Goal: Task Accomplishment & Management: Manage account settings

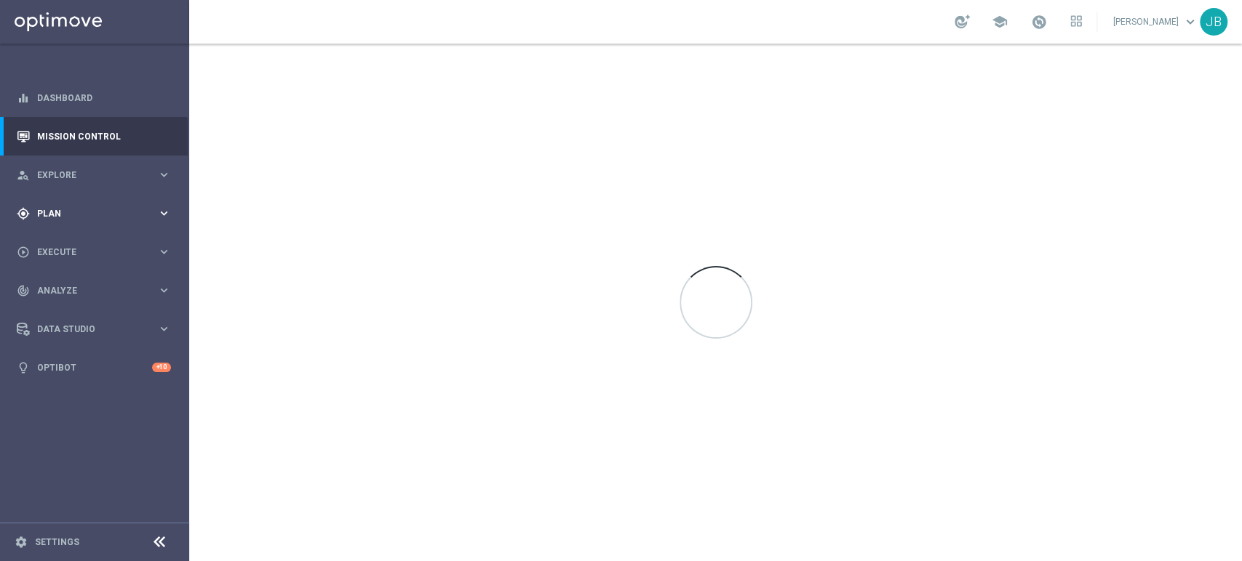
click at [47, 224] on div "gps_fixed Plan keyboard_arrow_right" at bounding box center [94, 213] width 188 height 39
click at [57, 245] on accordion "equalizer Dashboard Mission Control" at bounding box center [94, 233] width 188 height 308
click at [75, 214] on span "Plan" at bounding box center [97, 213] width 120 height 9
click at [76, 234] on div "Target Groups" at bounding box center [113, 244] width 150 height 22
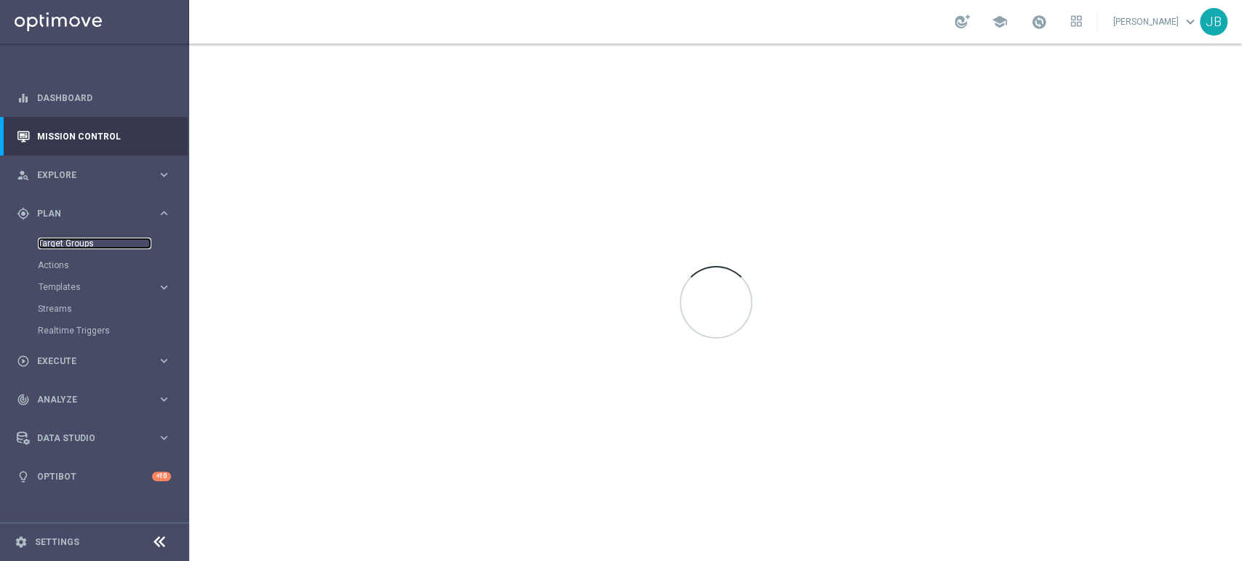
click at [76, 241] on link "Target Groups" at bounding box center [94, 244] width 113 height 12
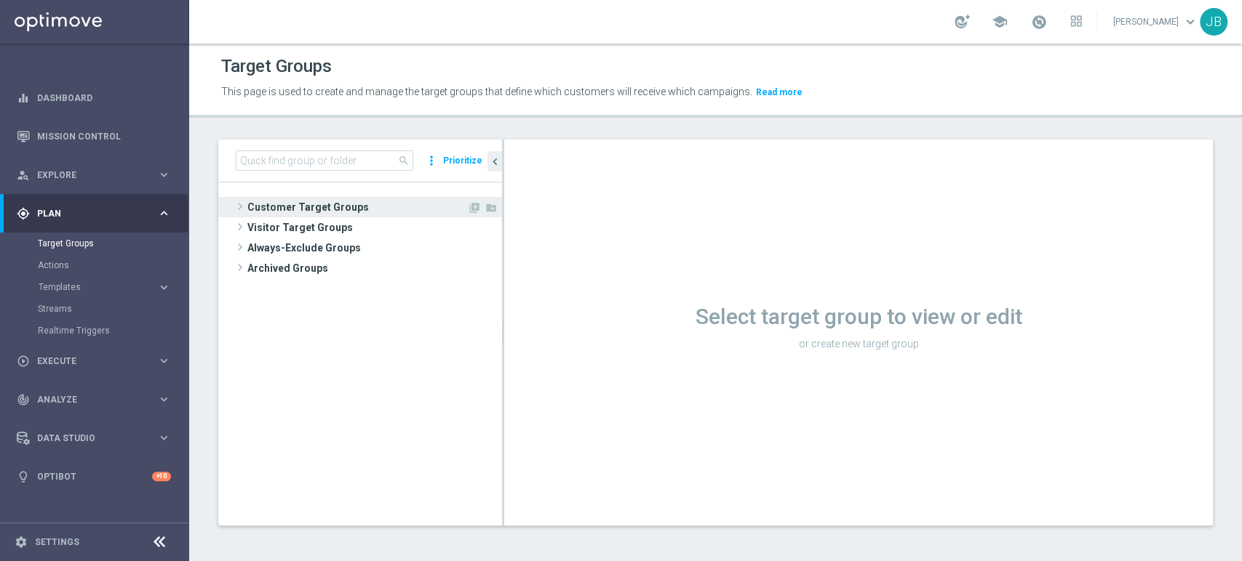
click at [426, 202] on span "Customer Target Groups" at bounding box center [357, 207] width 220 height 20
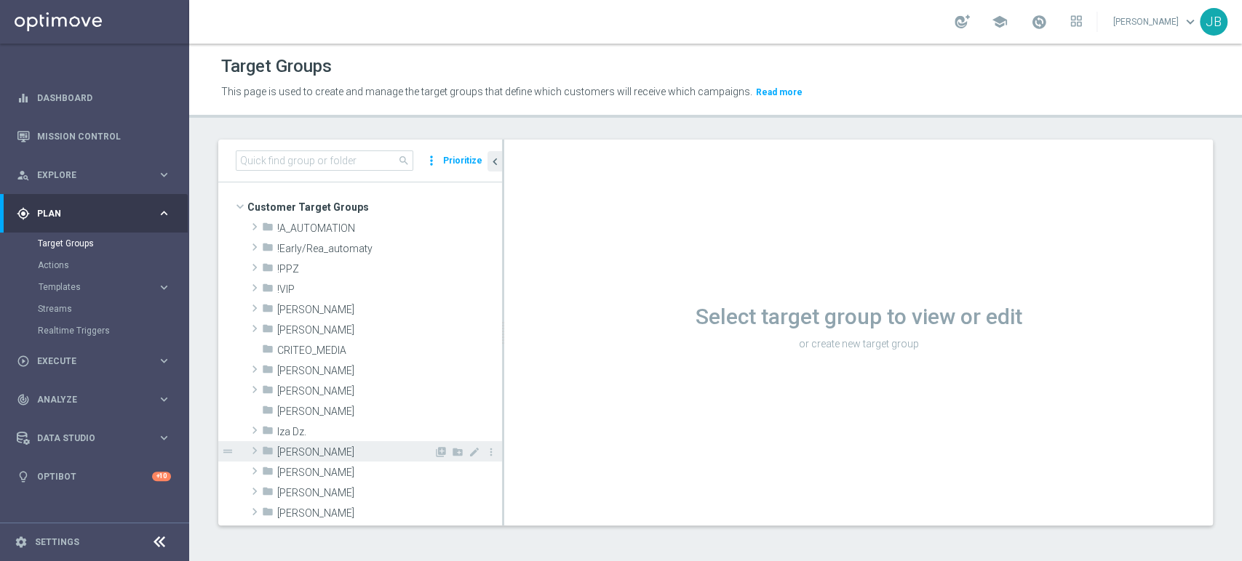
click at [332, 449] on span "Justyna B." at bounding box center [355, 453] width 156 height 12
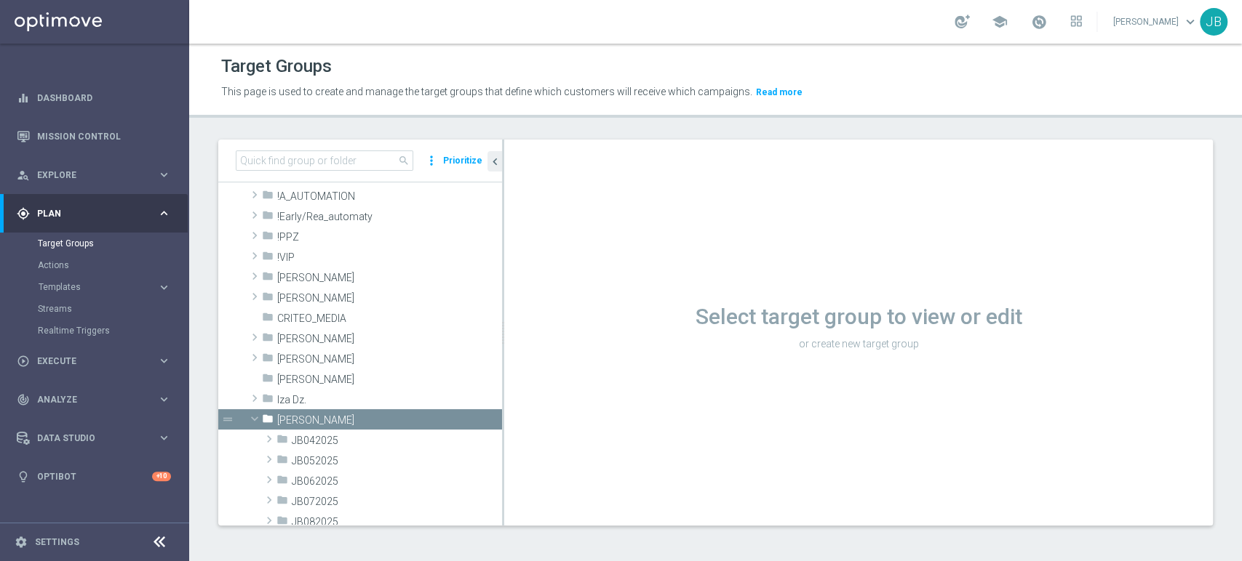
scroll to position [183, 0]
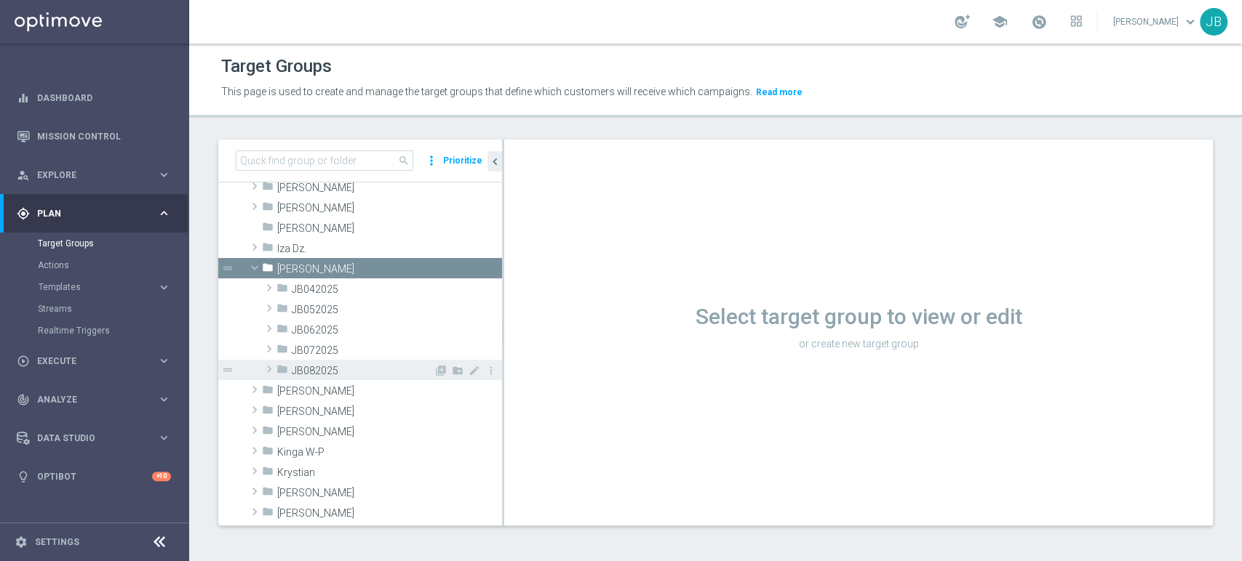
click at [390, 375] on span "JB082025" at bounding box center [363, 371] width 142 height 12
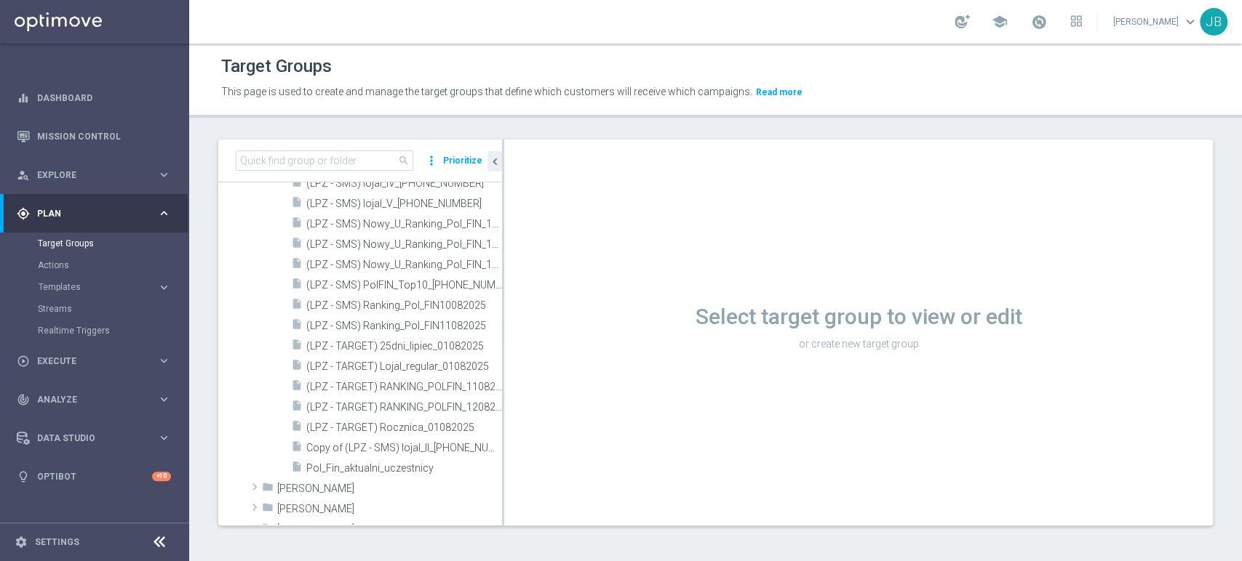
scroll to position [948, 0]
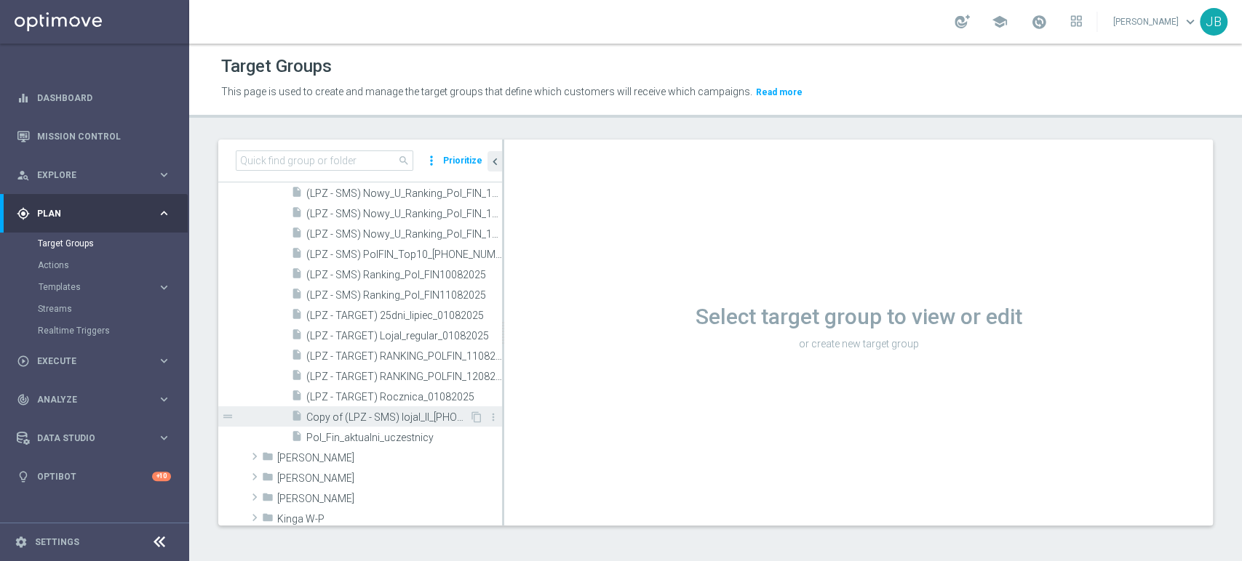
click at [431, 414] on span "Copy of (LPZ - SMS) lojal_II_25082025" at bounding box center [387, 418] width 163 height 12
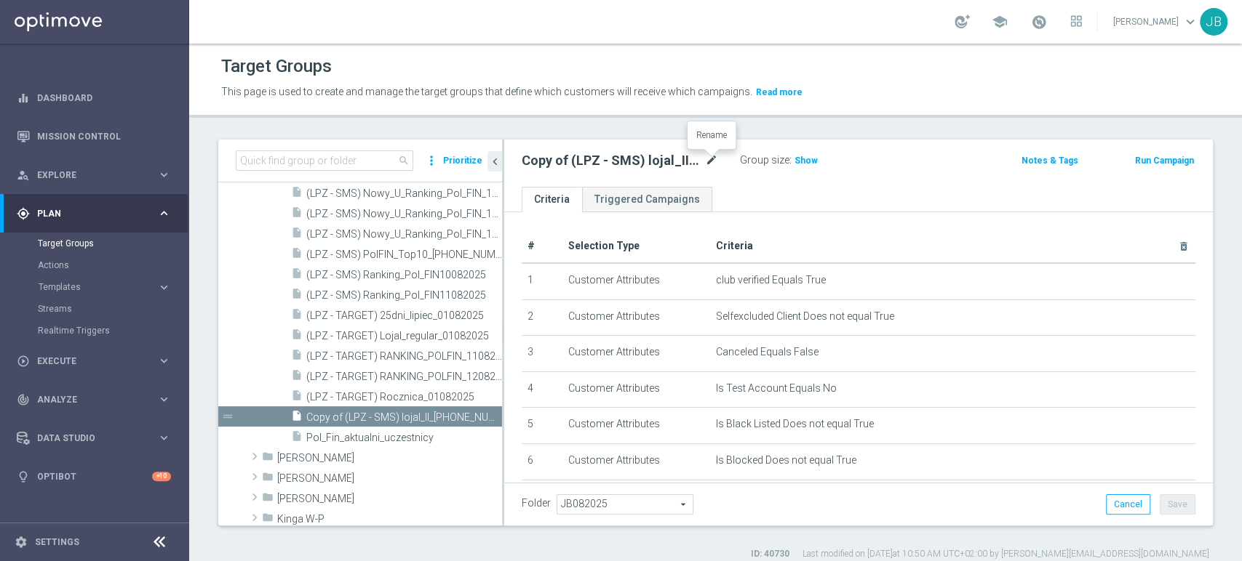
click at [706, 164] on icon "mode_edit" at bounding box center [711, 160] width 13 height 17
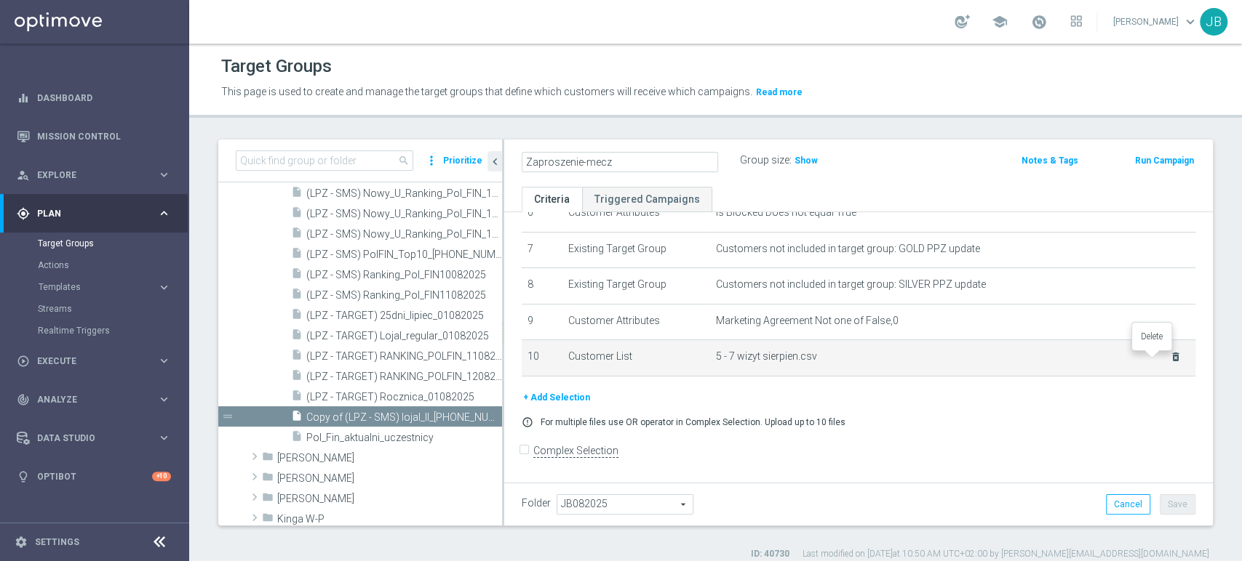
type input "Zaproszenie-mecz"
click at [1170, 362] on icon "delete_forever" at bounding box center [1176, 357] width 12 height 12
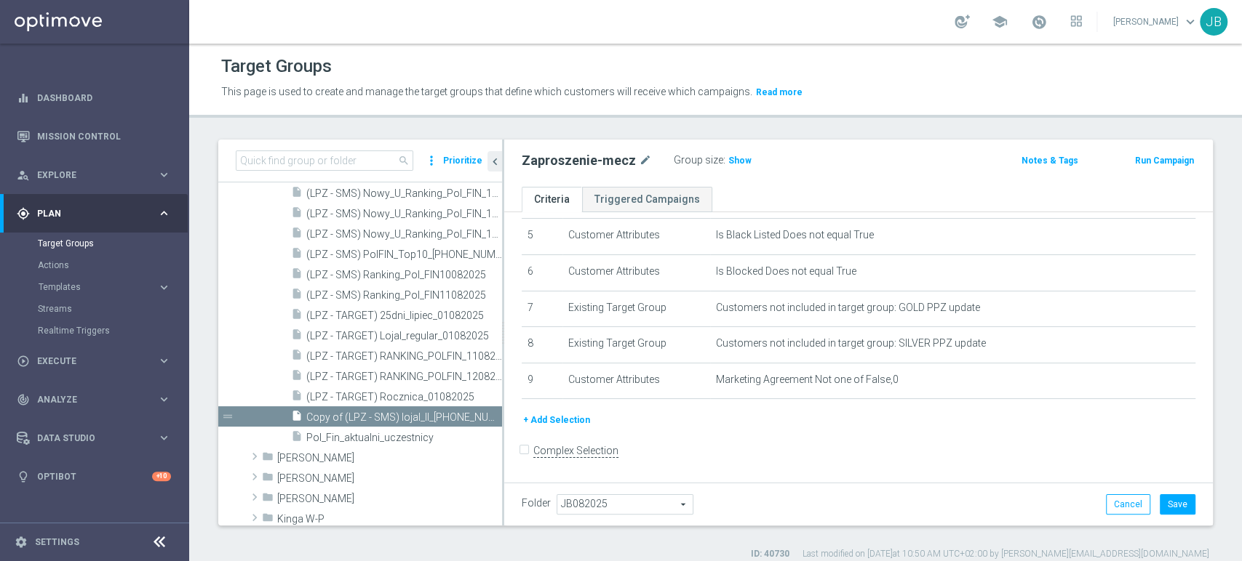
click at [574, 423] on button "+ Add Selection" at bounding box center [556, 420] width 70 height 16
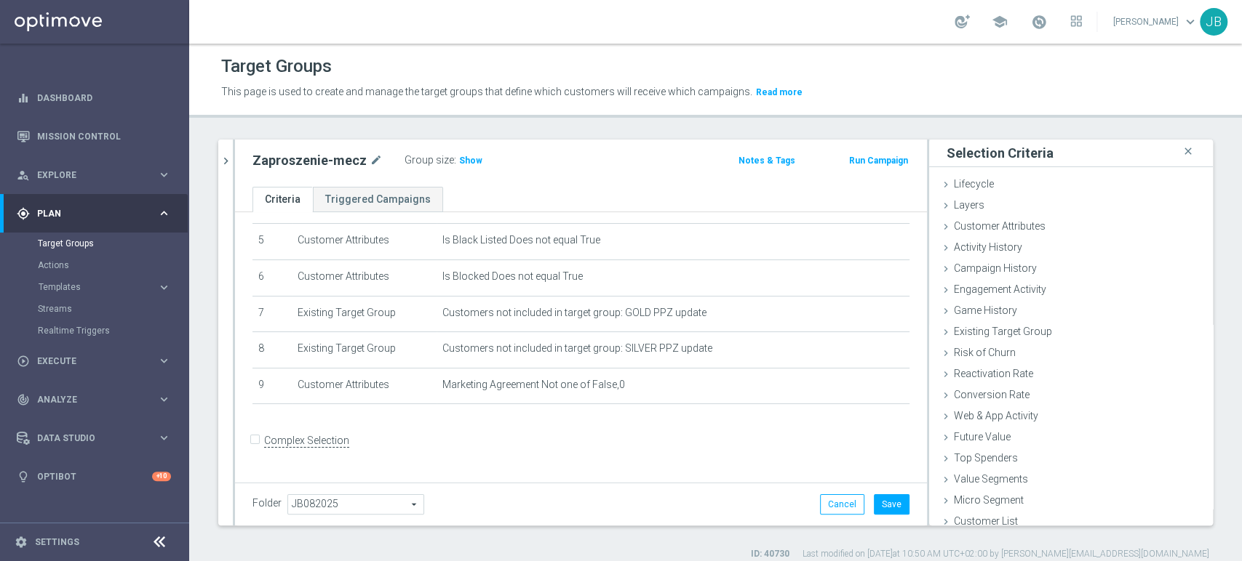
scroll to position [174, 0]
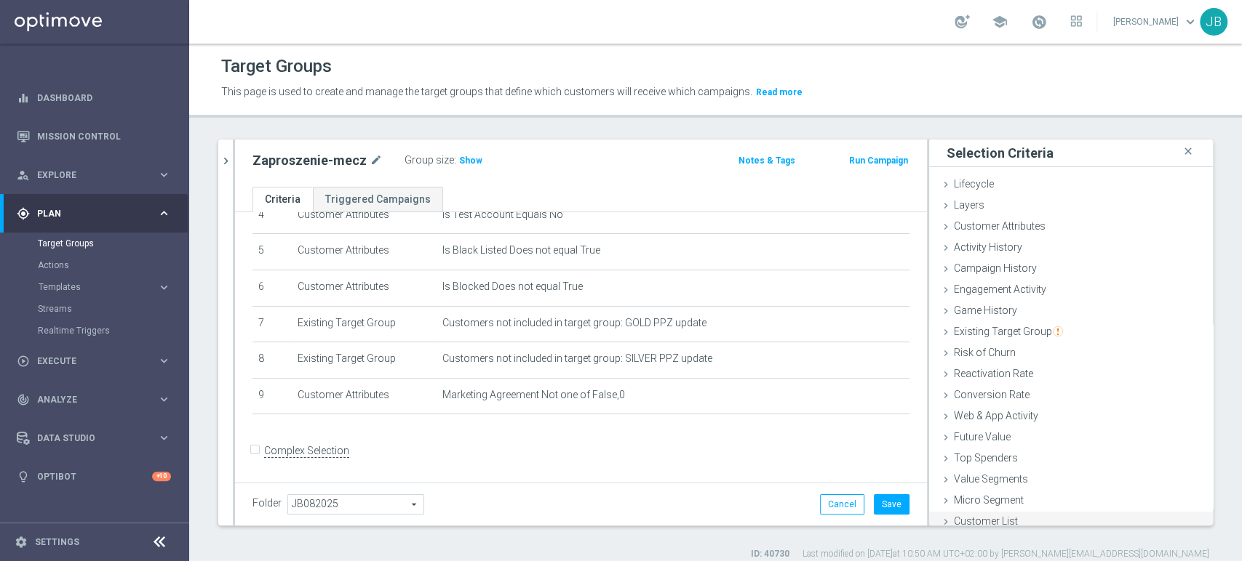
click at [985, 516] on span "Customer List" at bounding box center [985, 522] width 64 height 12
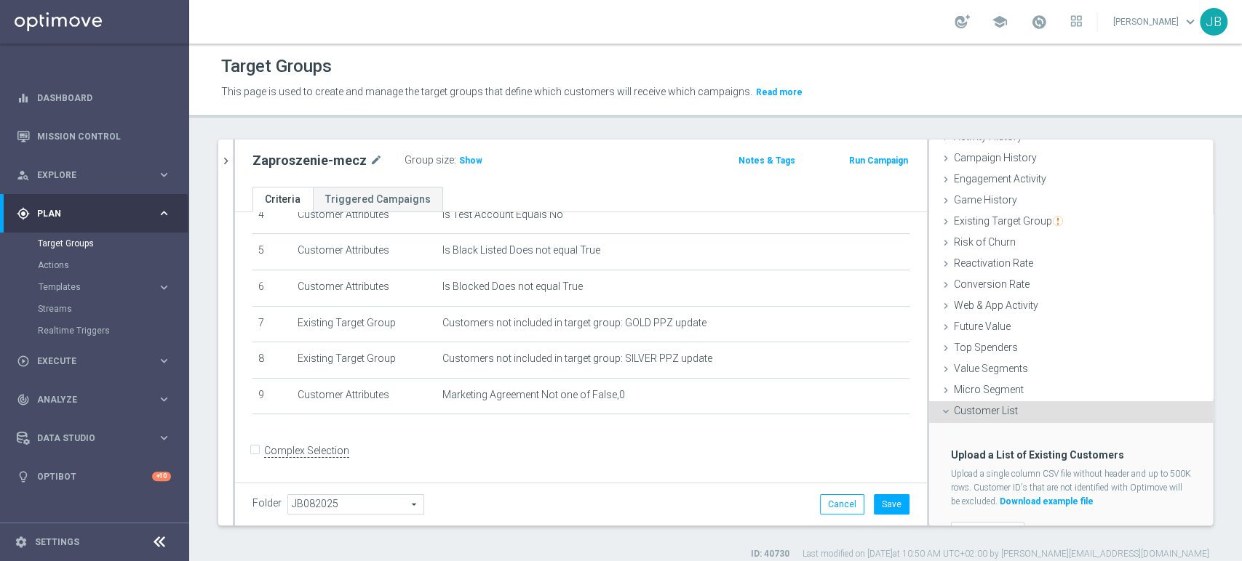
scroll to position [137, 0]
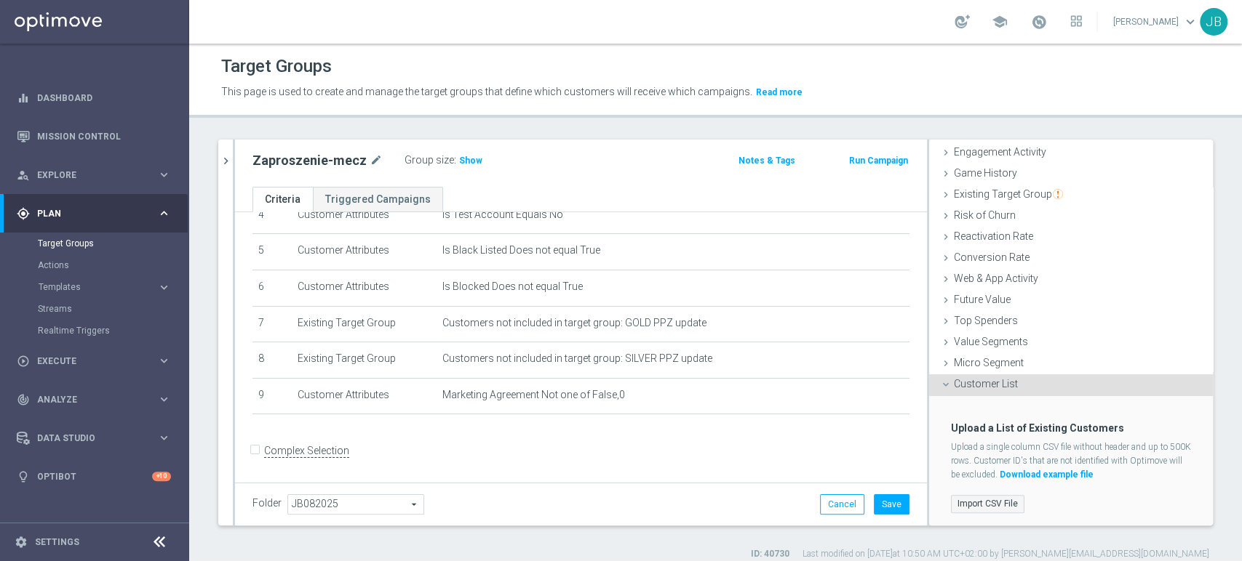
click at [976, 497] on label "Import CSV File" at bounding box center [987, 504] width 73 height 18
click at [0, 0] on input "Import CSV File" at bounding box center [0, 0] width 0 height 0
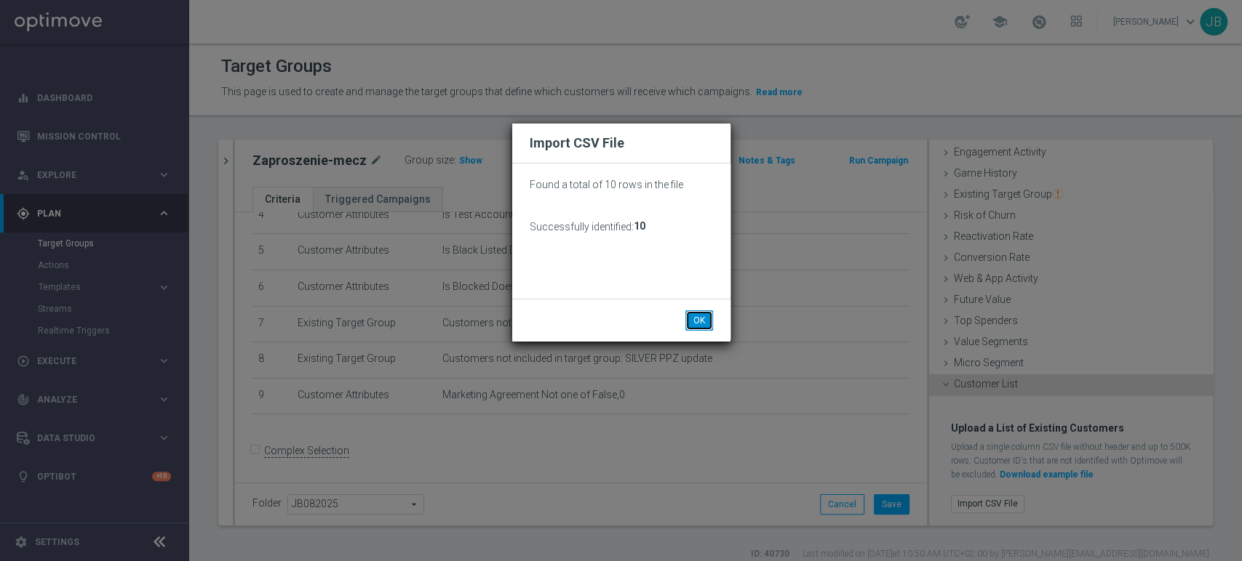
click at [710, 323] on button "OK" at bounding box center [699, 321] width 28 height 20
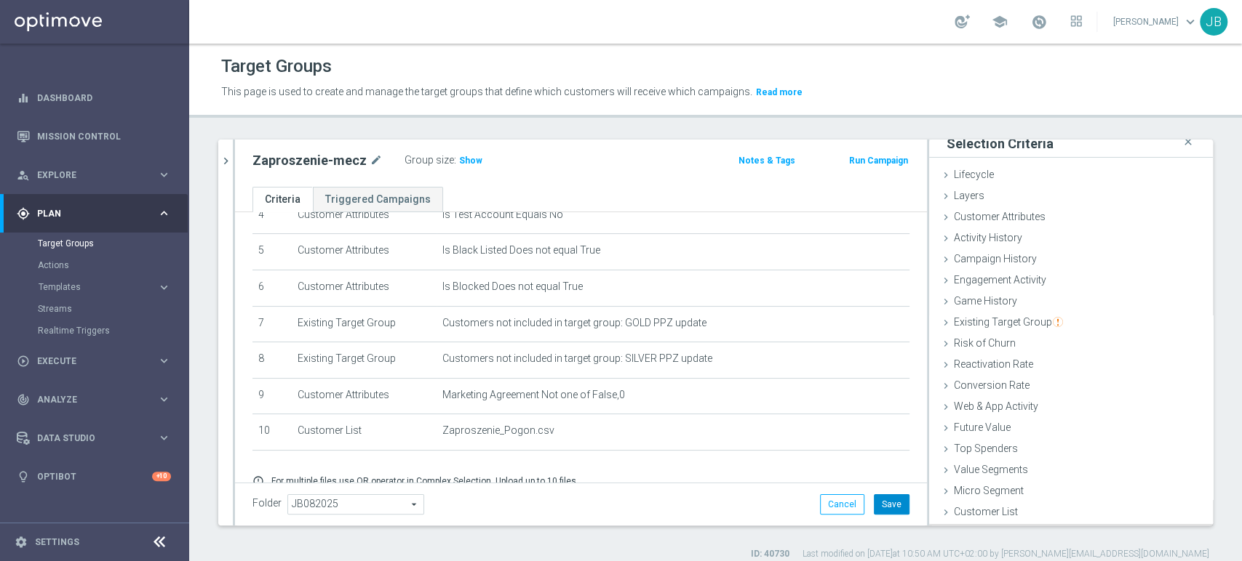
scroll to position [7, 0]
click at [887, 502] on button "Save" at bounding box center [891, 505] width 36 height 20
click at [460, 157] on span "Show" at bounding box center [470, 161] width 23 height 10
